Goal: Task Accomplishment & Management: Manage account settings

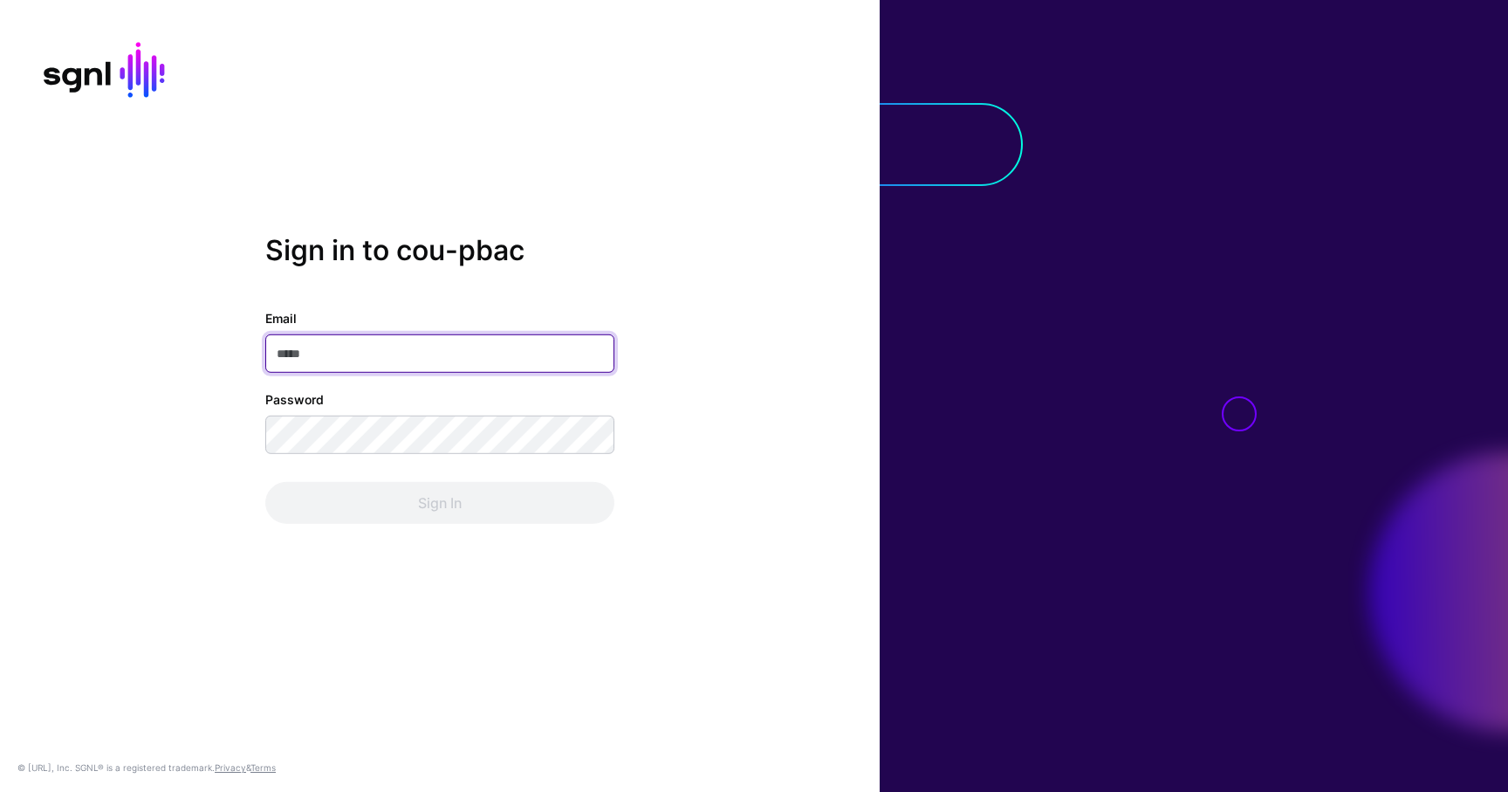
type input "**********"
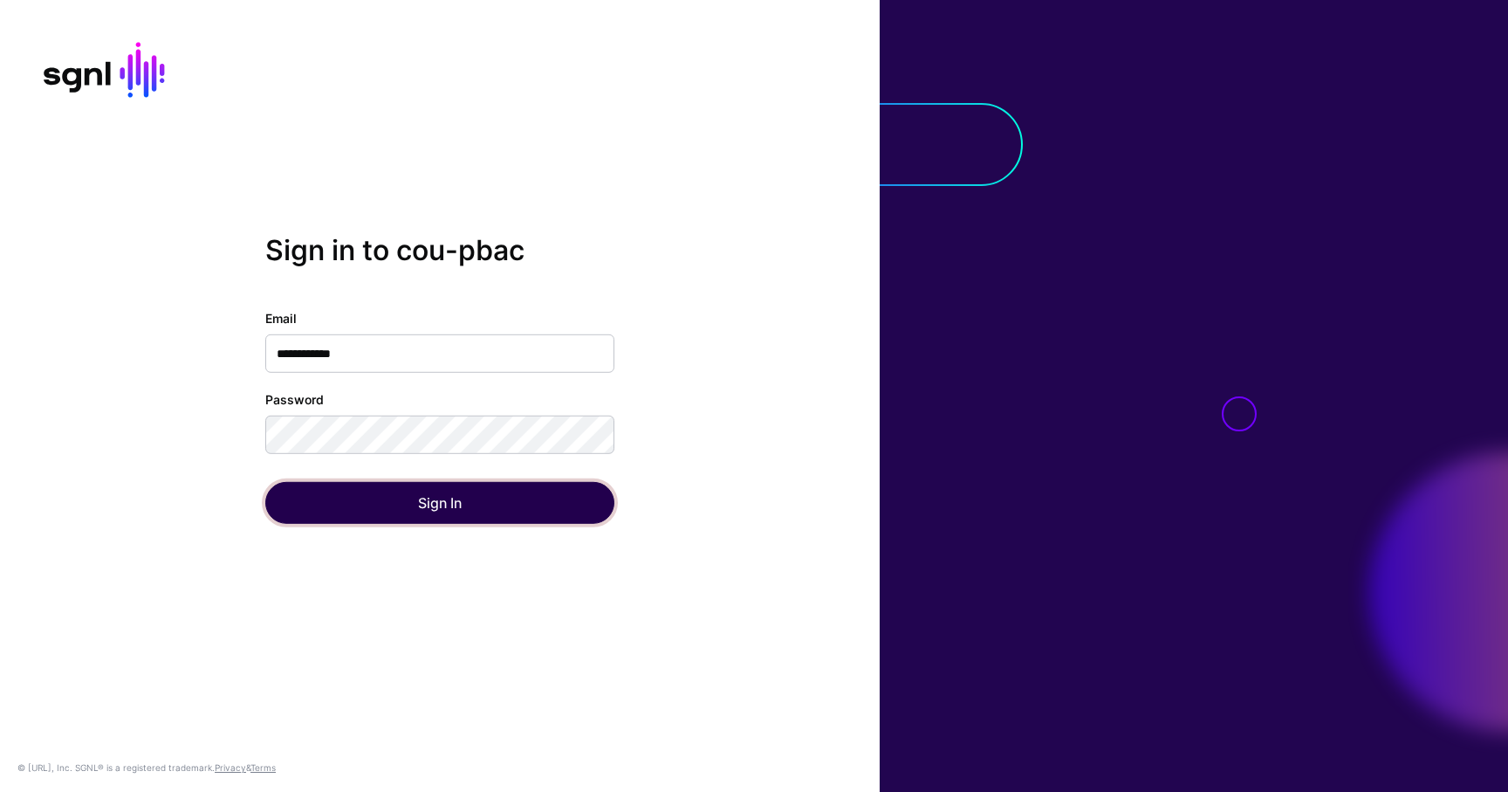
click at [502, 490] on button "Sign In" at bounding box center [439, 503] width 349 height 42
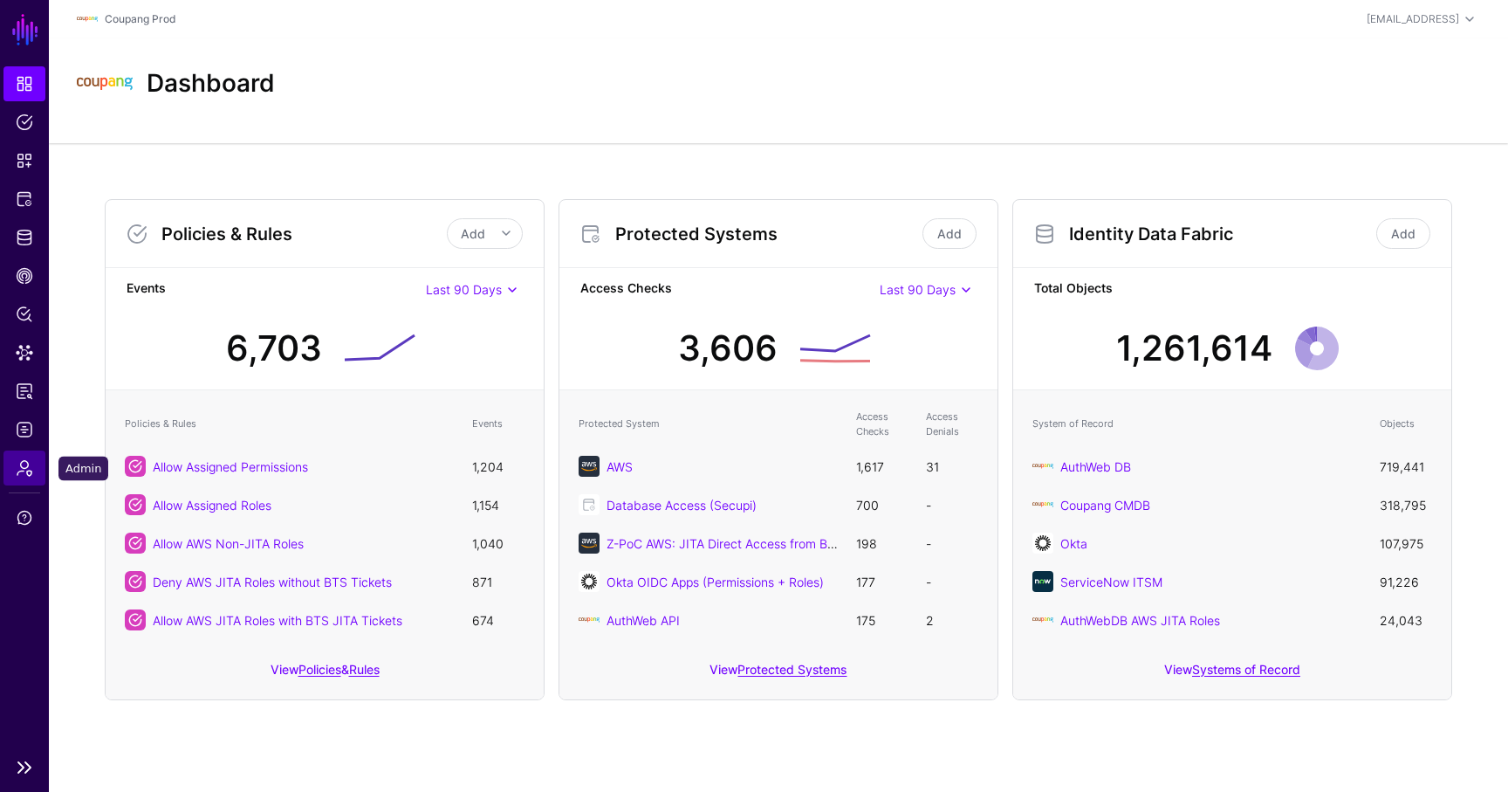
click at [24, 464] on span "Admin" at bounding box center [24, 467] width 17 height 17
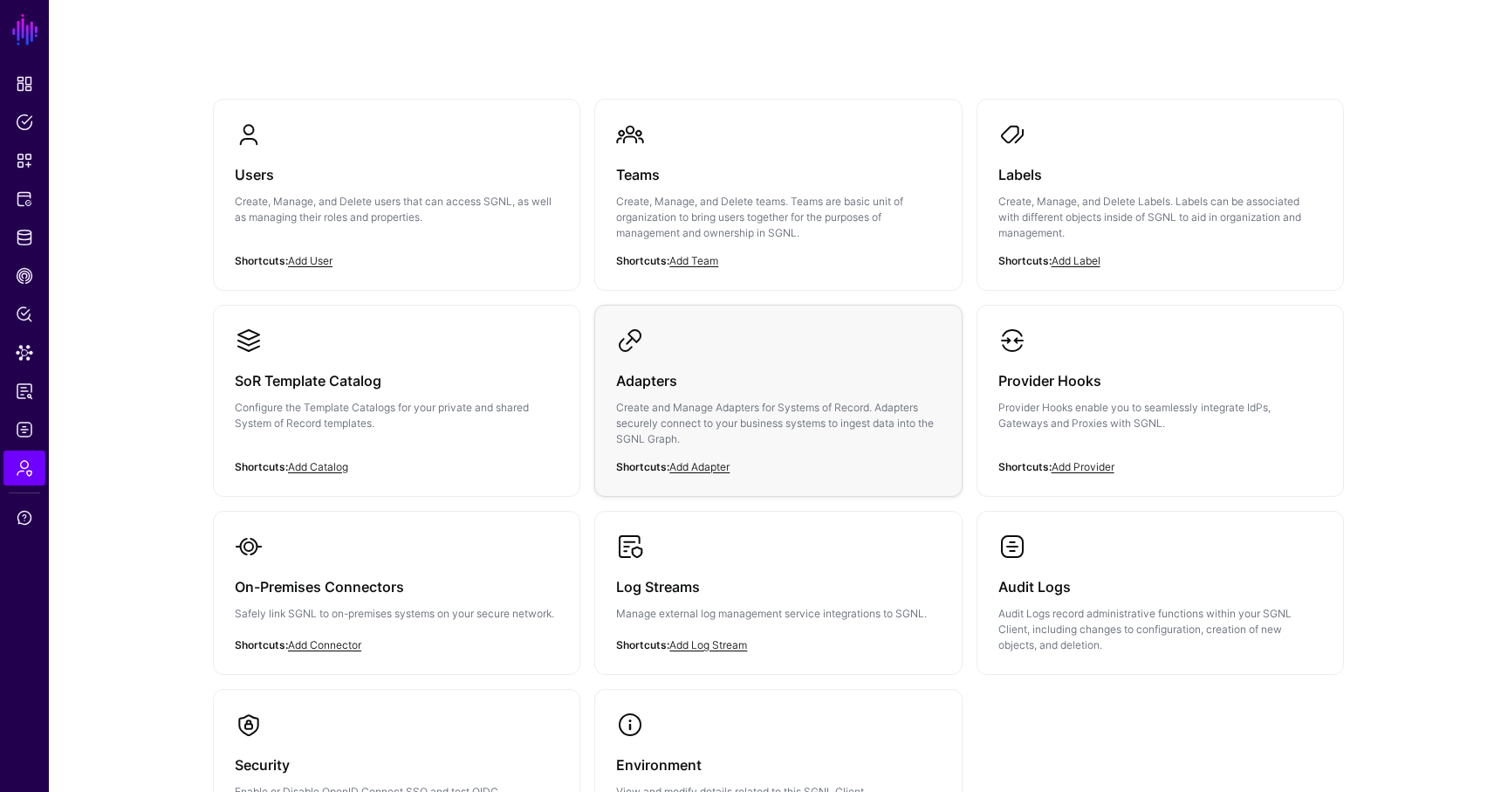
scroll to position [118, 0]
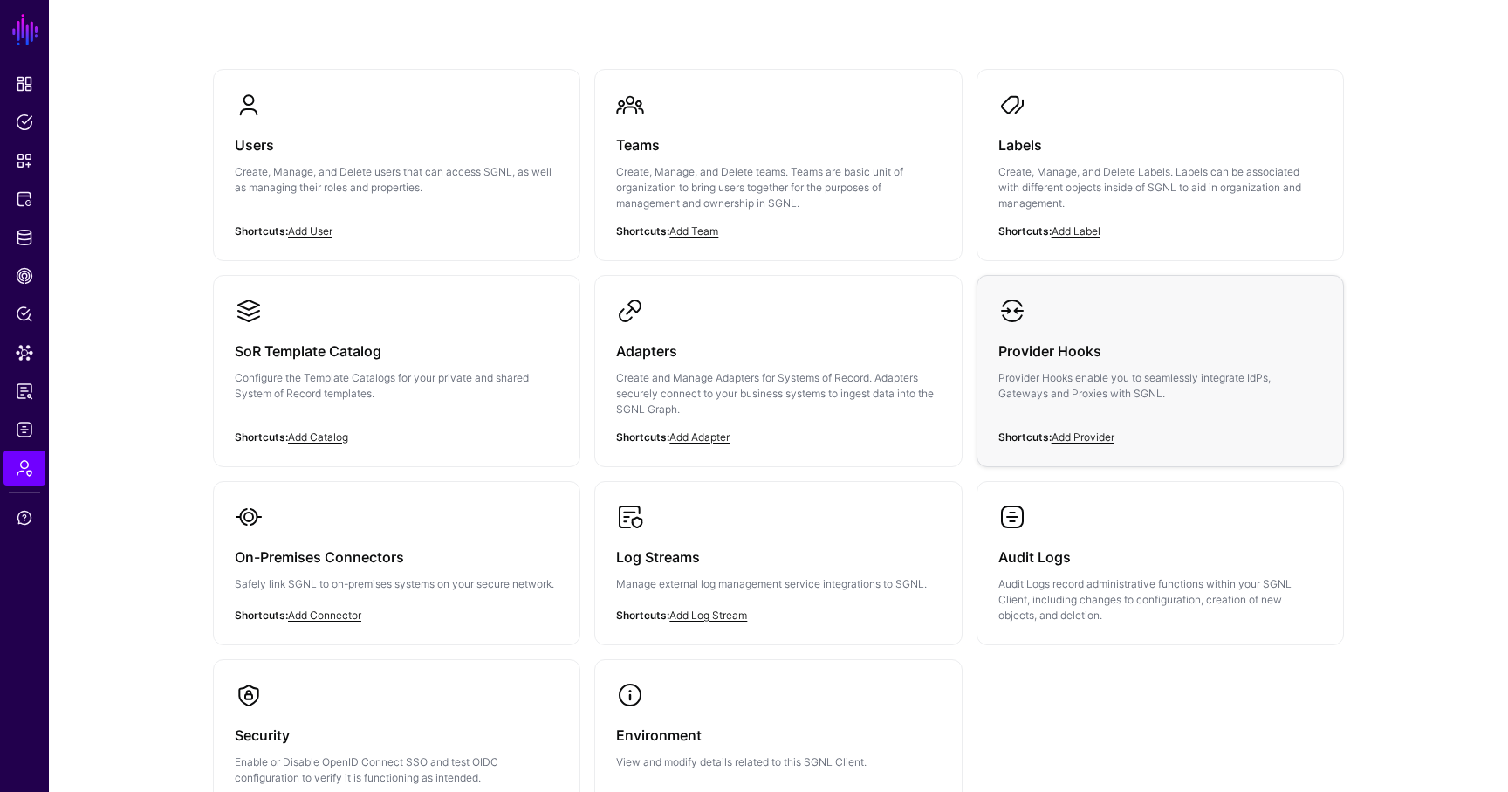
click at [1175, 375] on p "Provider Hooks enable you to seamlessly integrate IdPs, Gateways and Proxies wi…" at bounding box center [1161, 385] width 324 height 31
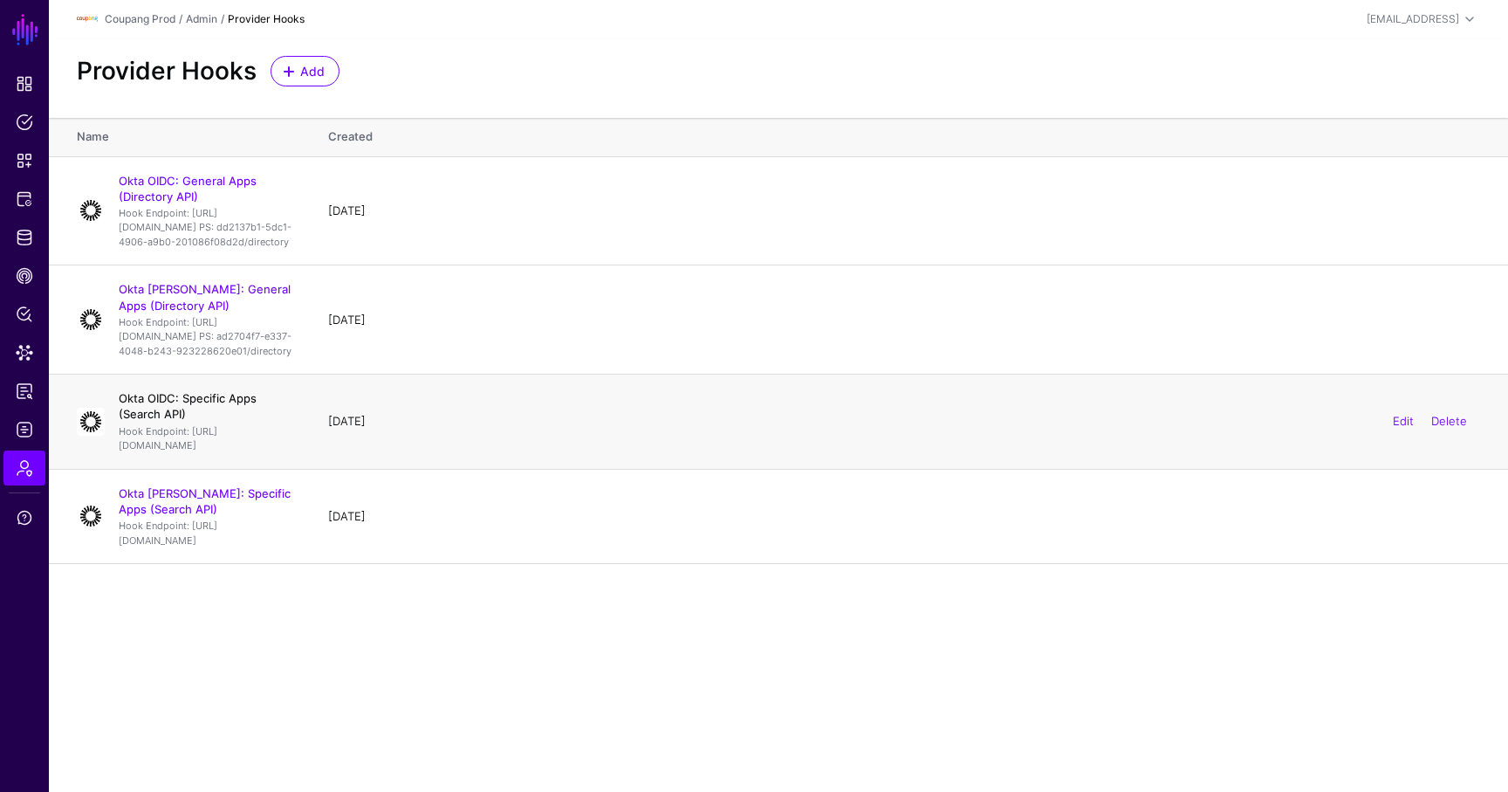
click at [228, 421] on link "Okta OIDC: Specific Apps (Search API)" at bounding box center [188, 406] width 138 height 30
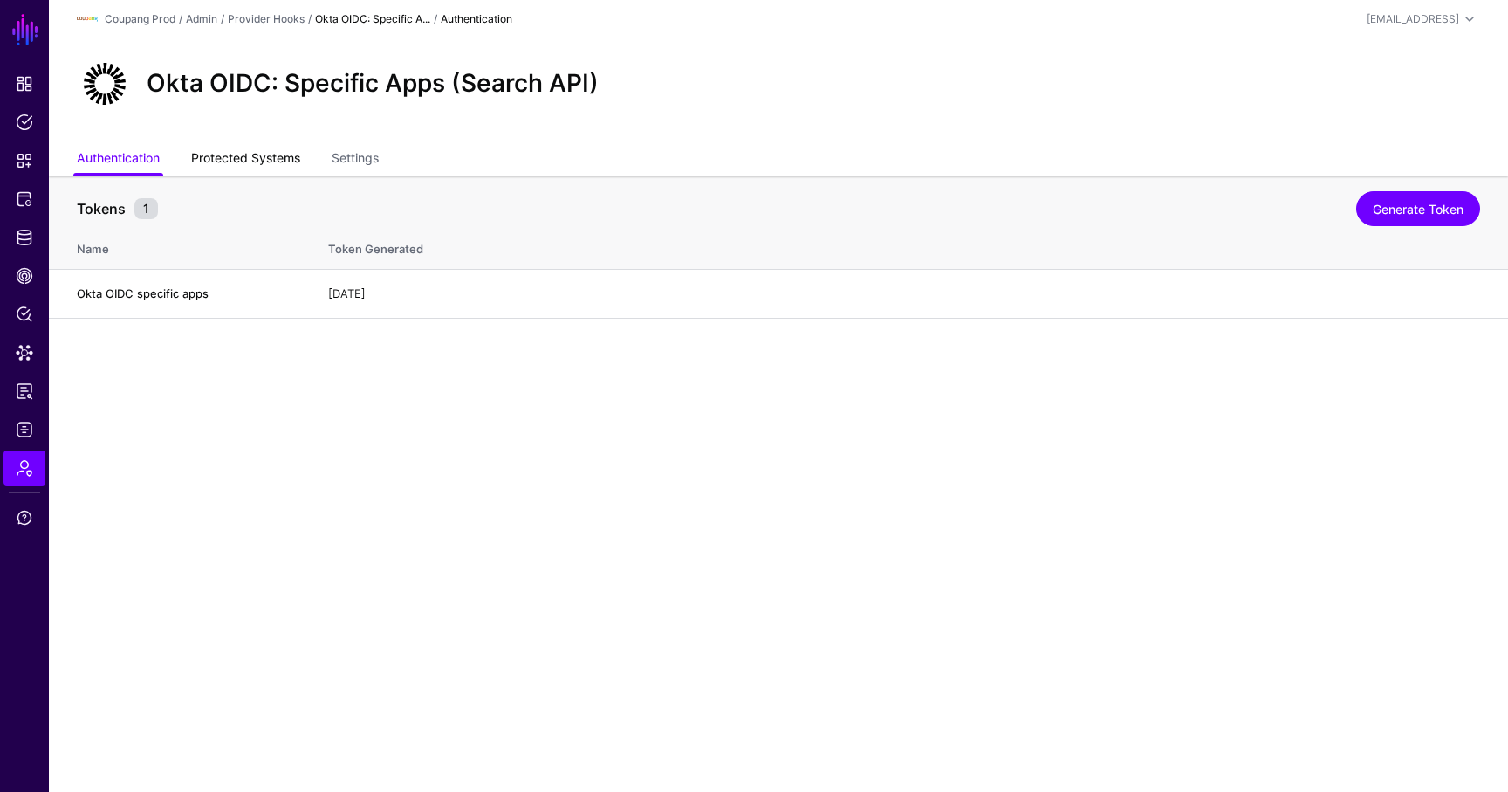
click at [248, 148] on link "Protected Systems" at bounding box center [245, 159] width 109 height 33
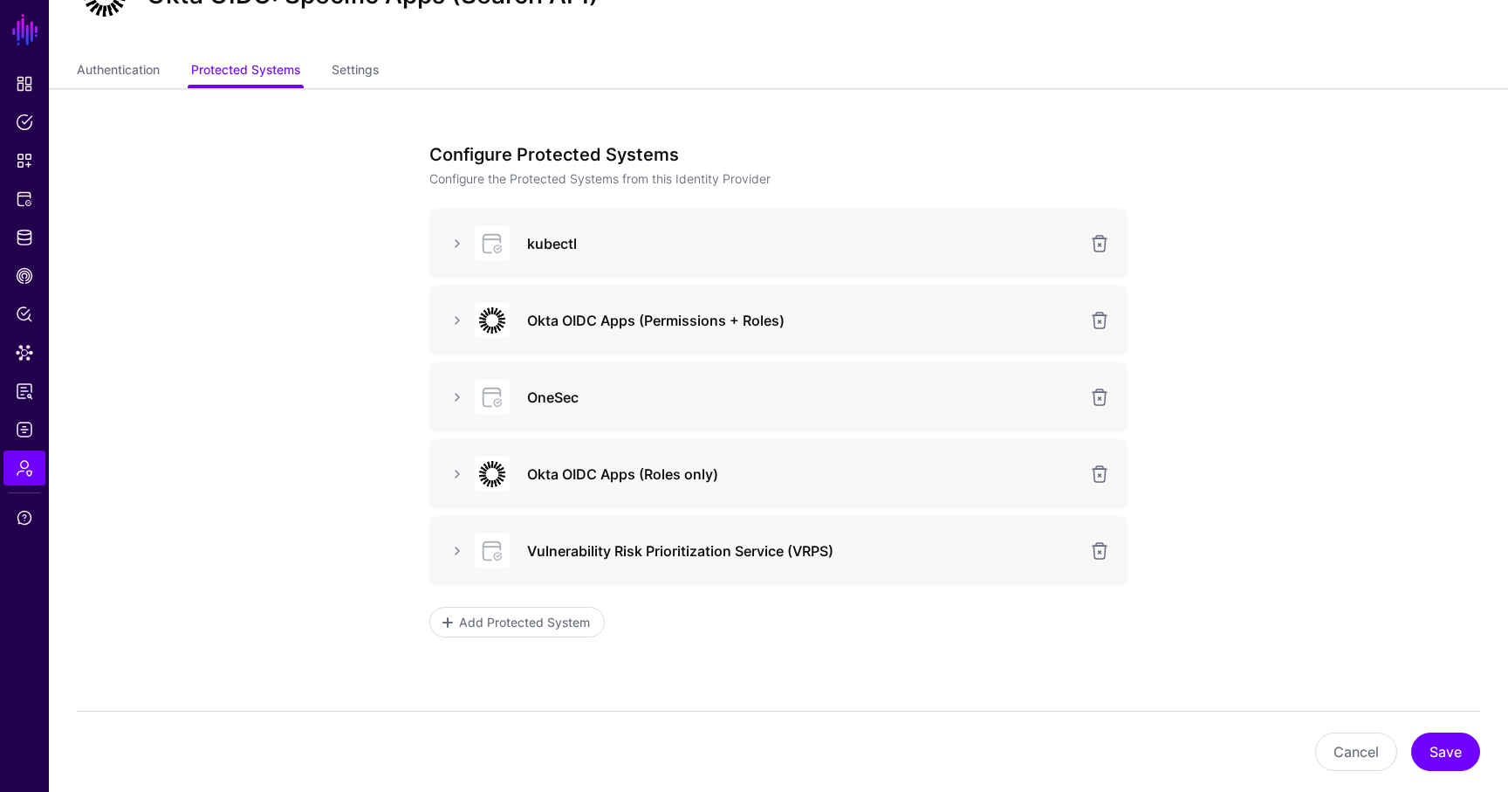
scroll to position [171, 0]
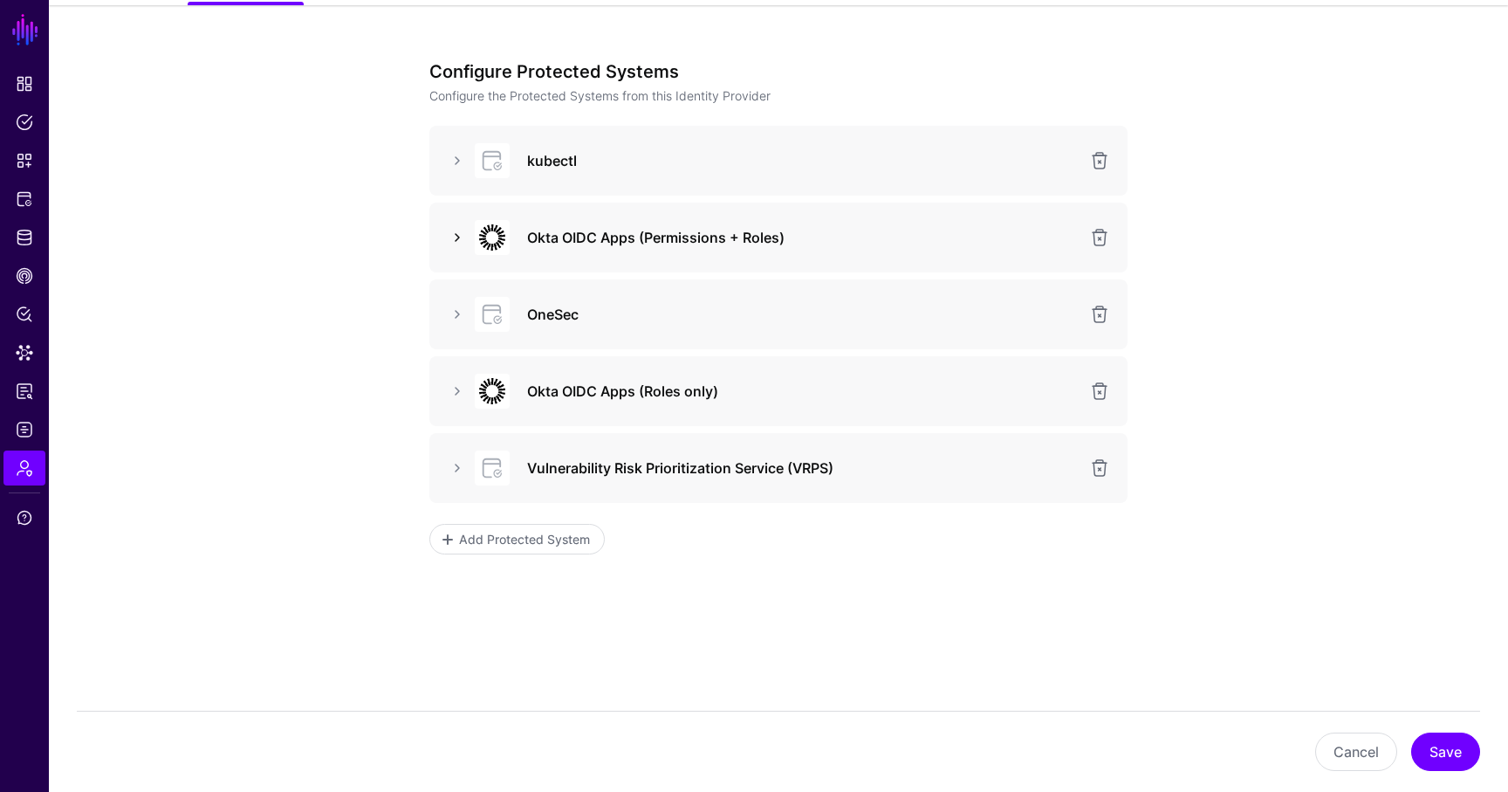
click at [463, 238] on link at bounding box center [457, 237] width 21 height 21
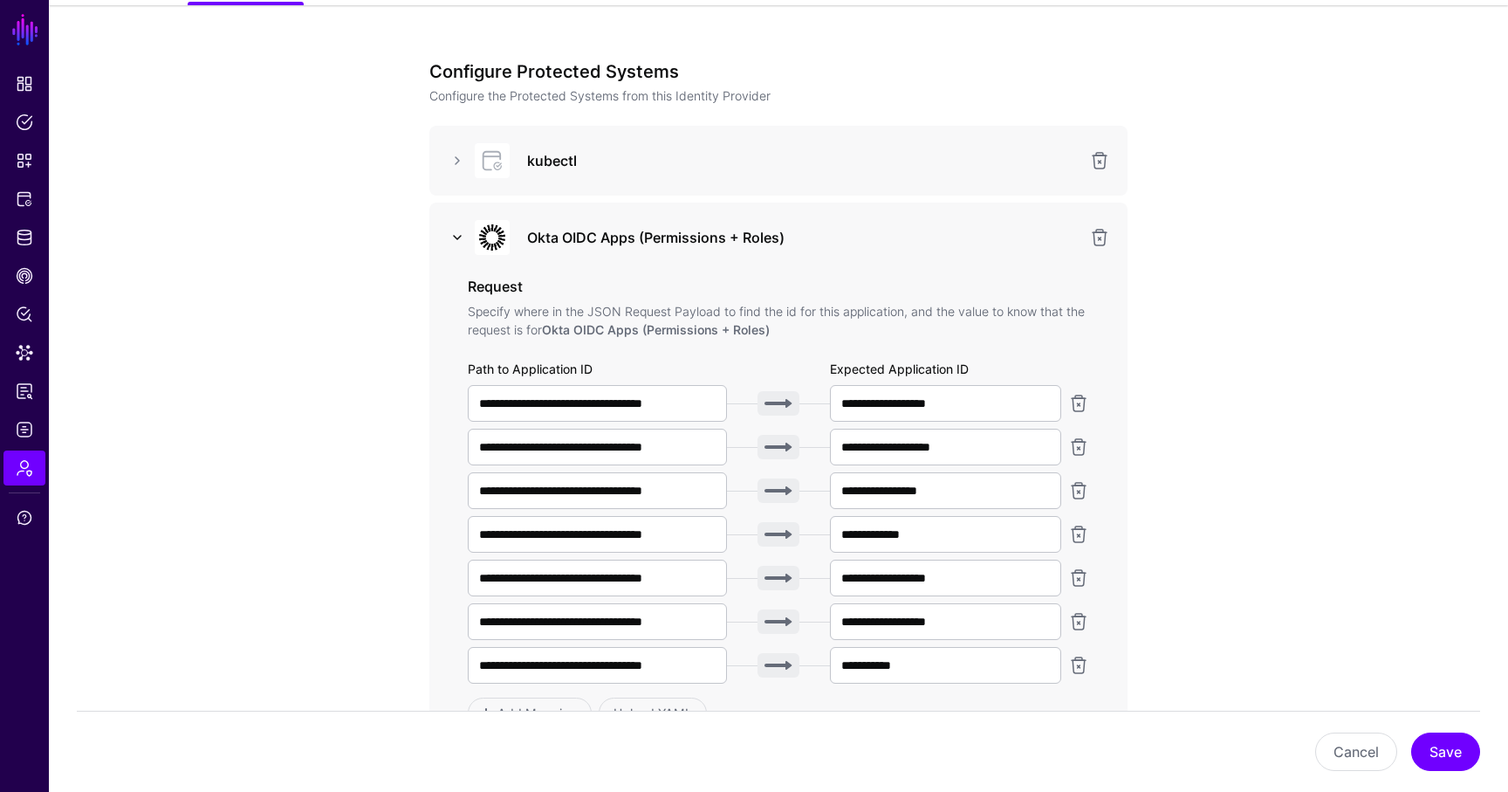
click at [463, 238] on link at bounding box center [457, 237] width 21 height 21
